Goal: Information Seeking & Learning: Find contact information

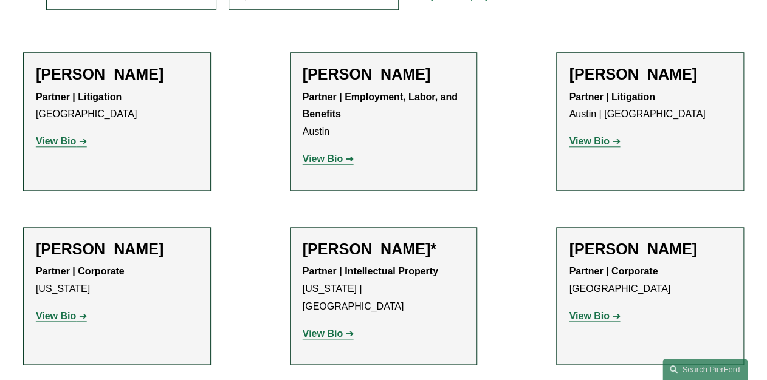
scroll to position [389, 0]
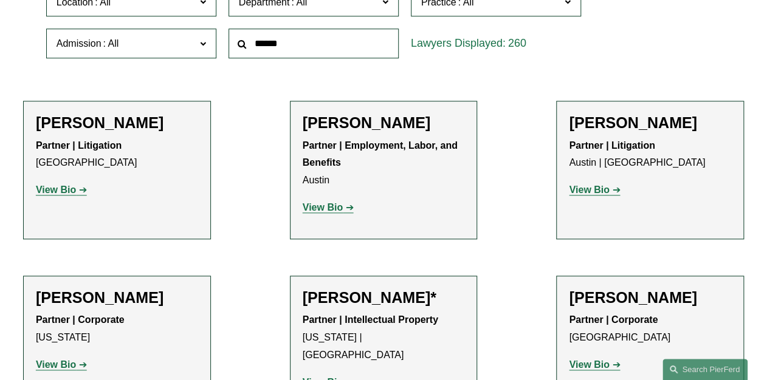
click at [203, 3] on span at bounding box center [202, 1] width 6 height 16
click at [0, 0] on link "[GEOGRAPHIC_DATA]" at bounding box center [0, 0] width 0 height 0
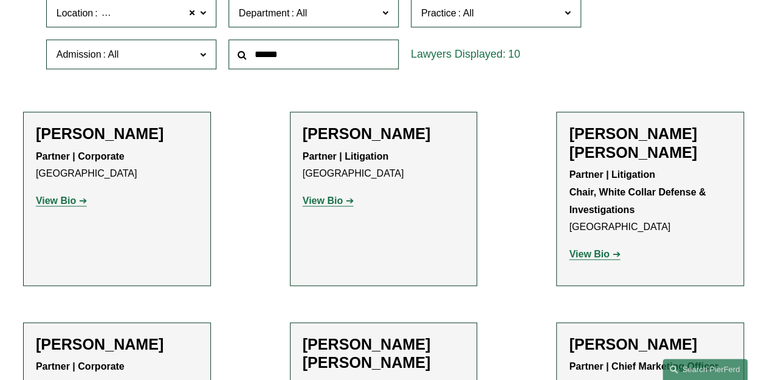
scroll to position [329, 0]
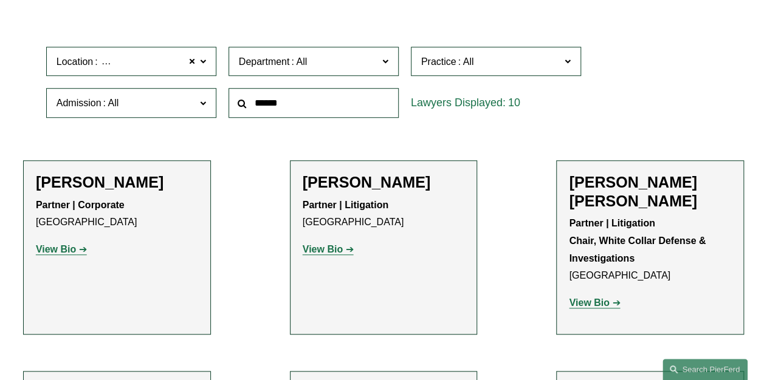
click at [203, 61] on span at bounding box center [202, 61] width 6 height 16
click at [0, 0] on link "[GEOGRAPHIC_DATA]" at bounding box center [0, 0] width 0 height 0
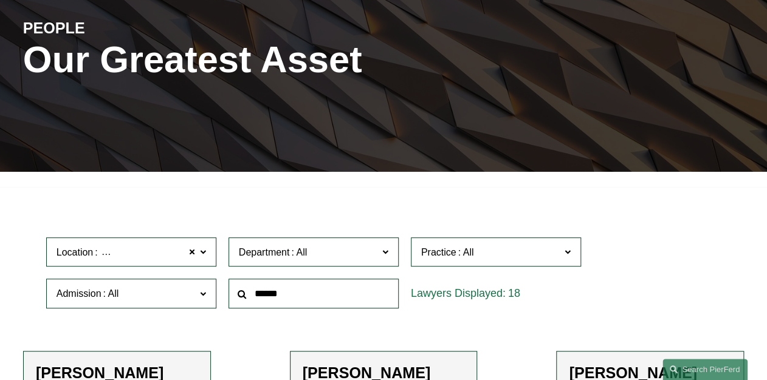
scroll to position [135, 0]
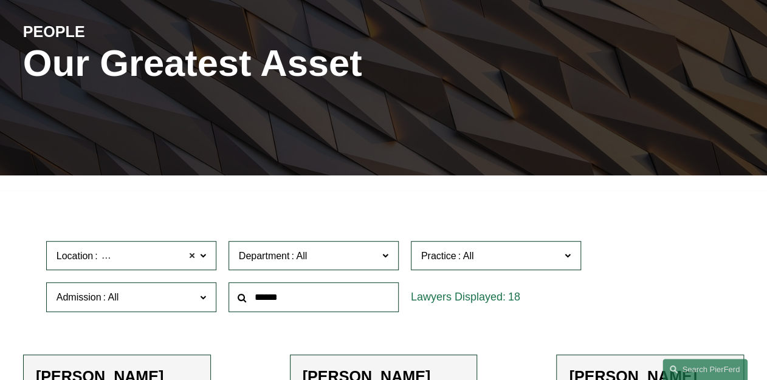
click at [193, 258] on span at bounding box center [191, 256] width 7 height 16
click at [283, 303] on input "text" at bounding box center [314, 298] width 170 height 30
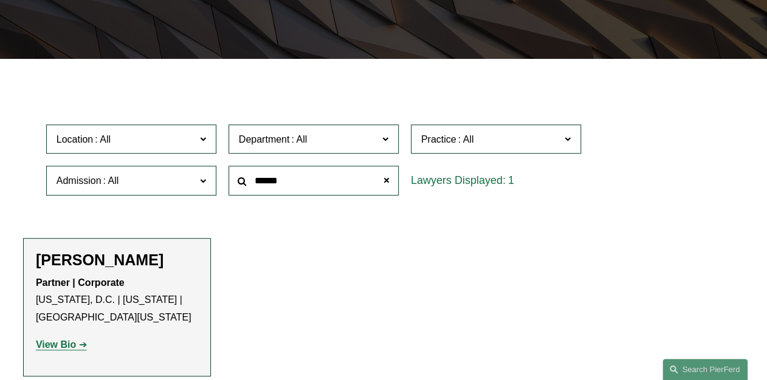
scroll to position [281, 0]
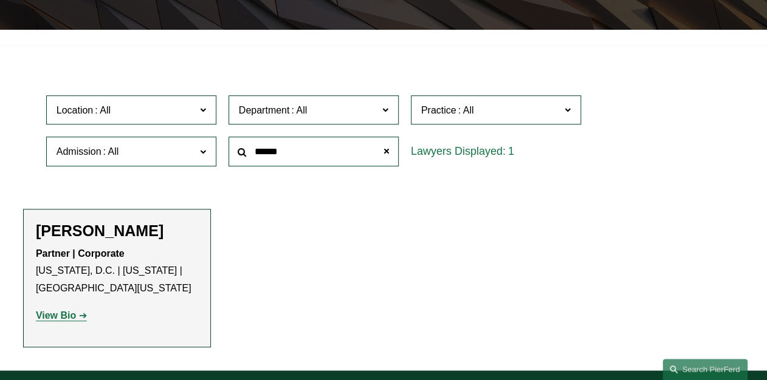
type input "******"
click at [59, 317] on strong "View Bio" at bounding box center [56, 316] width 40 height 10
click at [387, 153] on span at bounding box center [386, 152] width 24 height 24
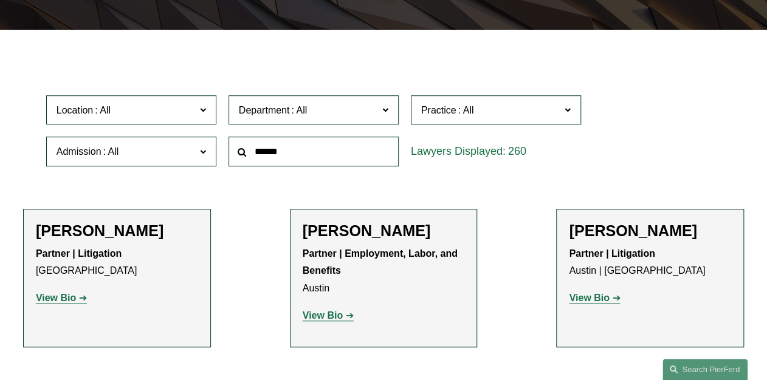
click at [306, 153] on input "text" at bounding box center [314, 152] width 170 height 30
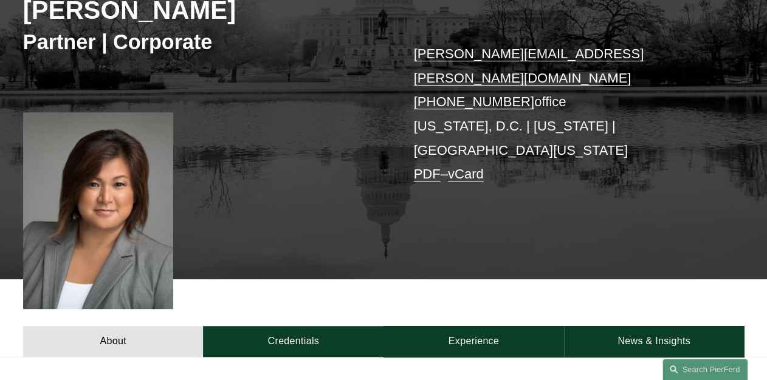
scroll to position [146, 0]
